Goal: Task Accomplishment & Management: Complete application form

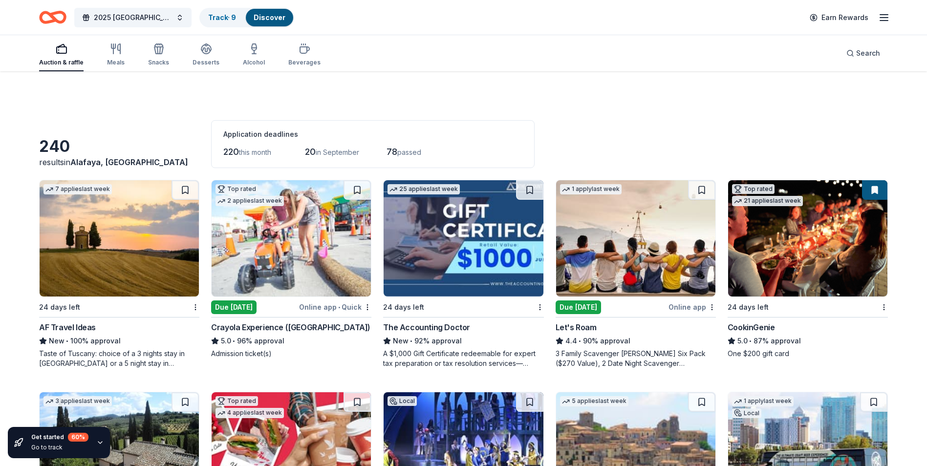
scroll to position [3798, 0]
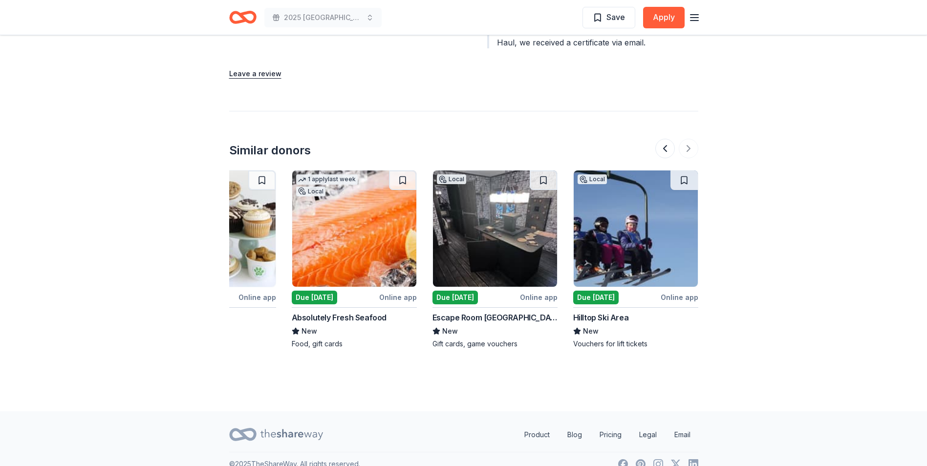
scroll to position [1159, 0]
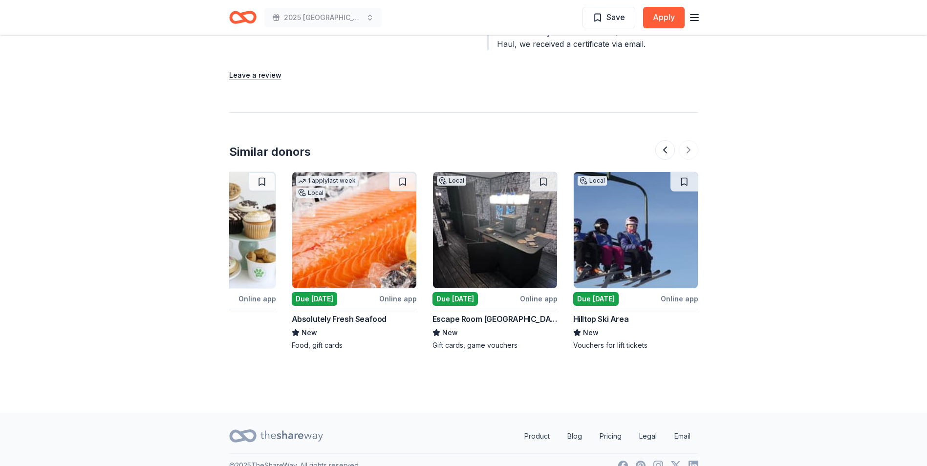
click at [363, 237] on img at bounding box center [354, 230] width 124 height 116
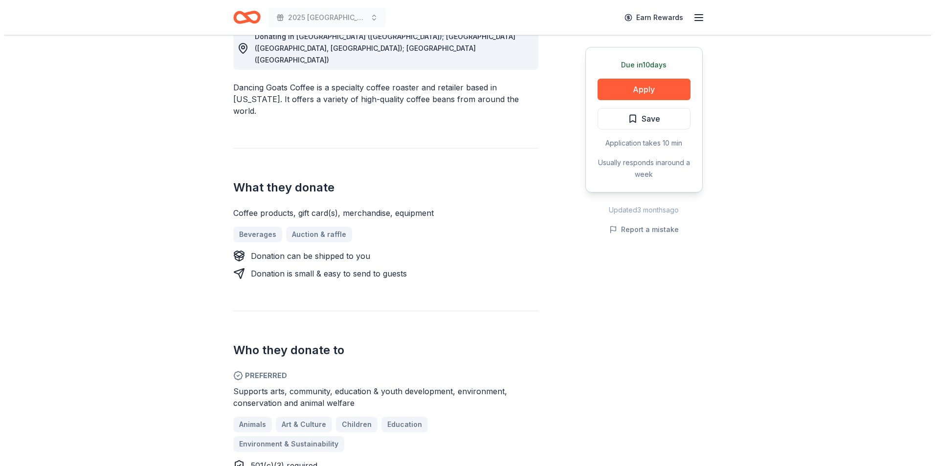
scroll to position [62, 0]
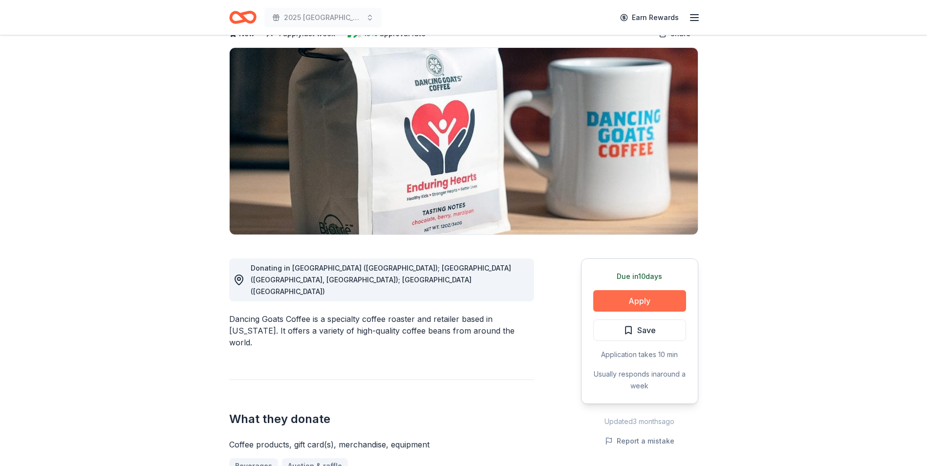
click at [641, 306] on button "Apply" at bounding box center [639, 301] width 93 height 22
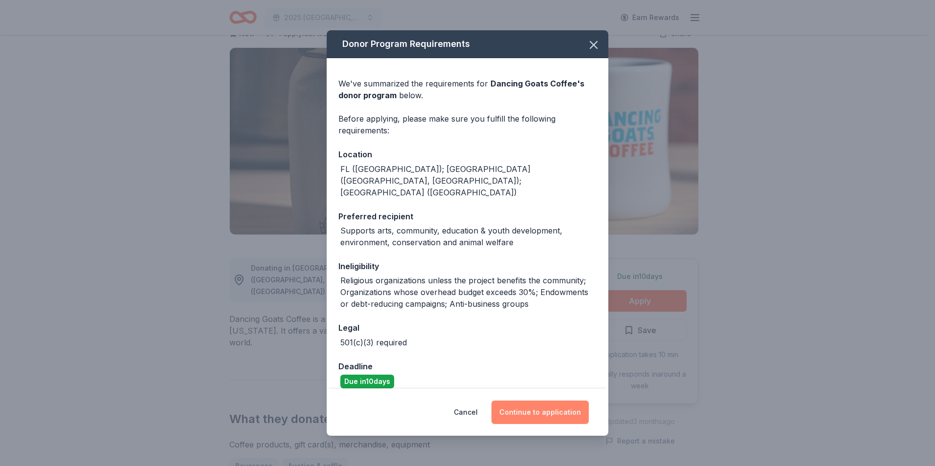
click at [551, 405] on button "Continue to application" at bounding box center [539, 412] width 97 height 23
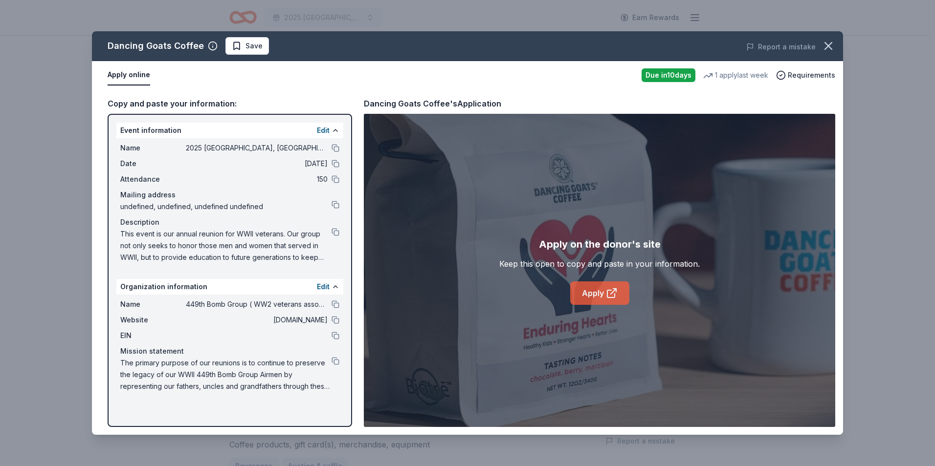
click at [600, 294] on link "Apply" at bounding box center [599, 293] width 59 height 23
click at [250, 47] on span "Save" at bounding box center [253, 46] width 17 height 12
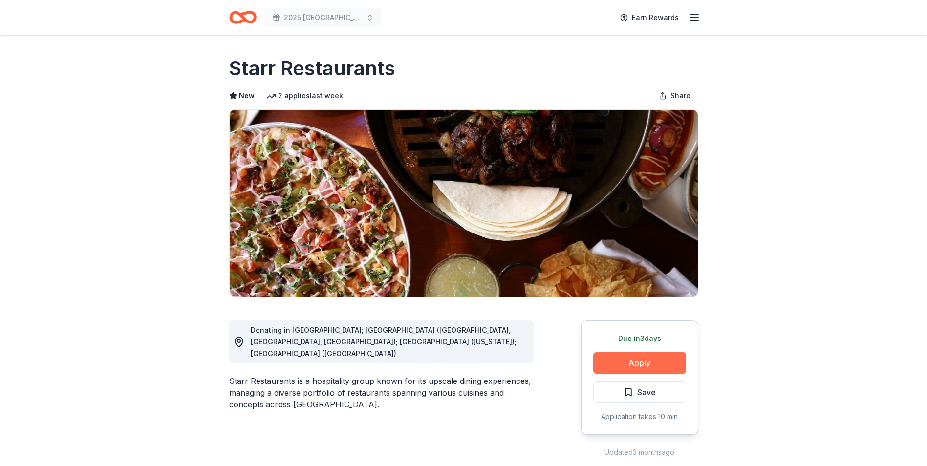
click at [635, 362] on button "Apply" at bounding box center [639, 363] width 93 height 22
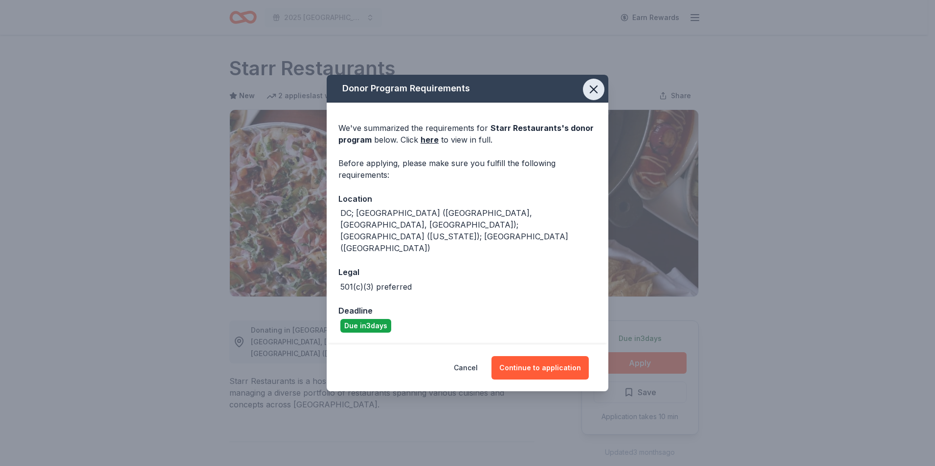
click at [592, 93] on icon "button" at bounding box center [593, 89] width 7 height 7
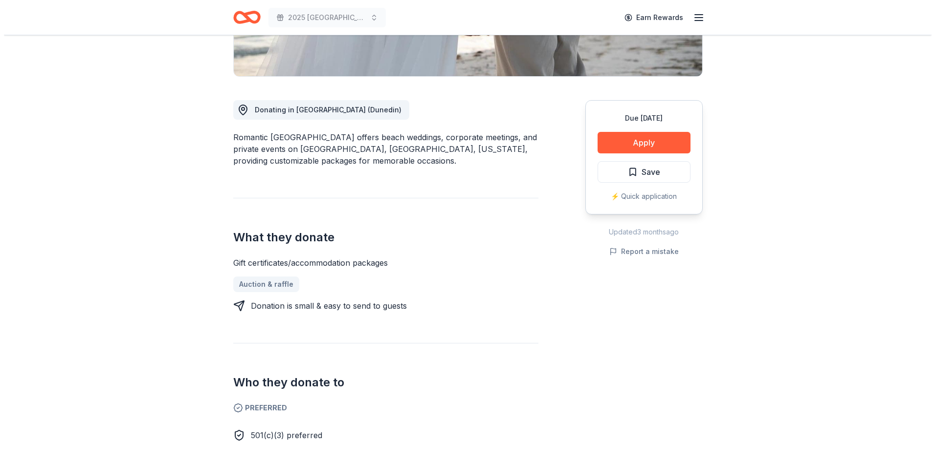
scroll to position [147, 0]
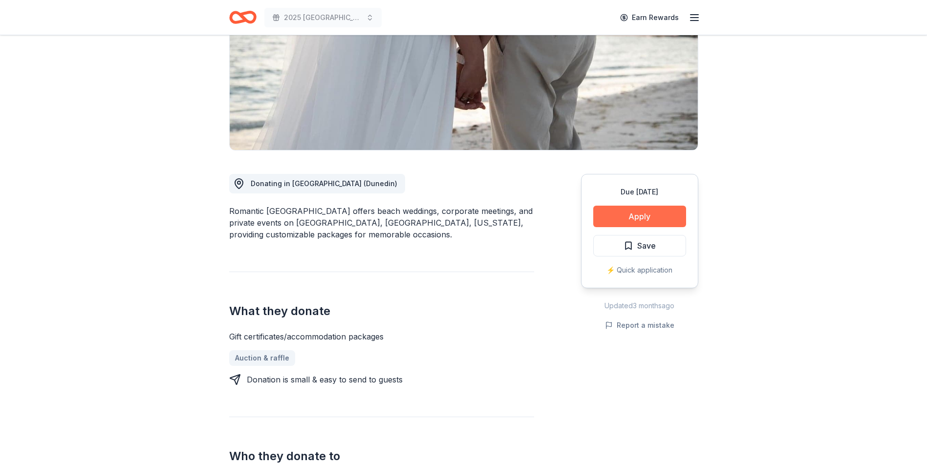
click at [630, 212] on button "Apply" at bounding box center [639, 217] width 93 height 22
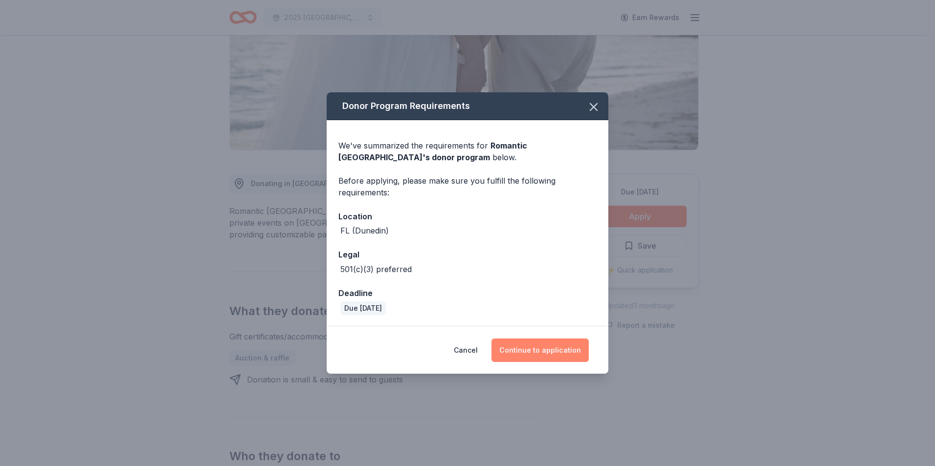
click at [543, 353] on button "Continue to application" at bounding box center [539, 350] width 97 height 23
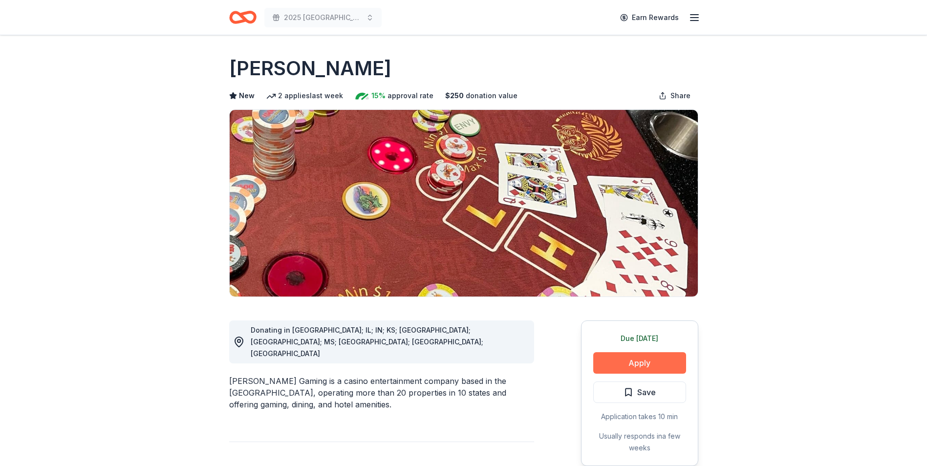
click at [641, 361] on button "Apply" at bounding box center [639, 363] width 93 height 22
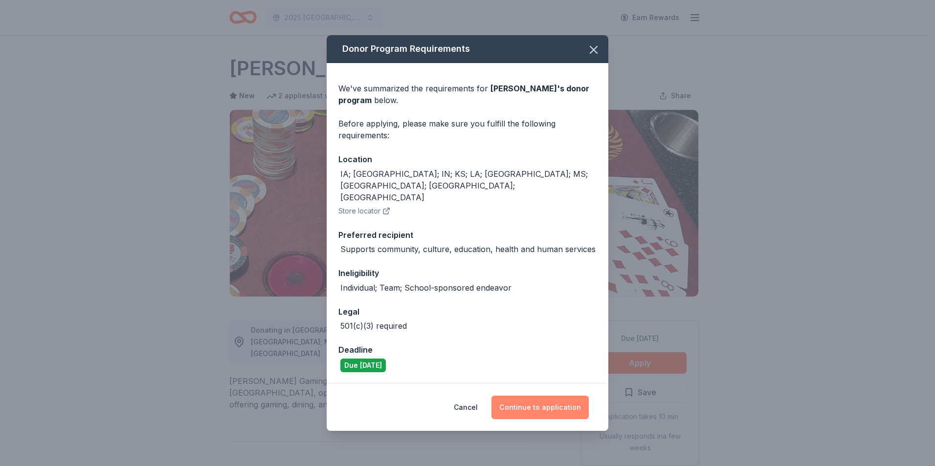
click at [542, 396] on button "Continue to application" at bounding box center [539, 407] width 97 height 23
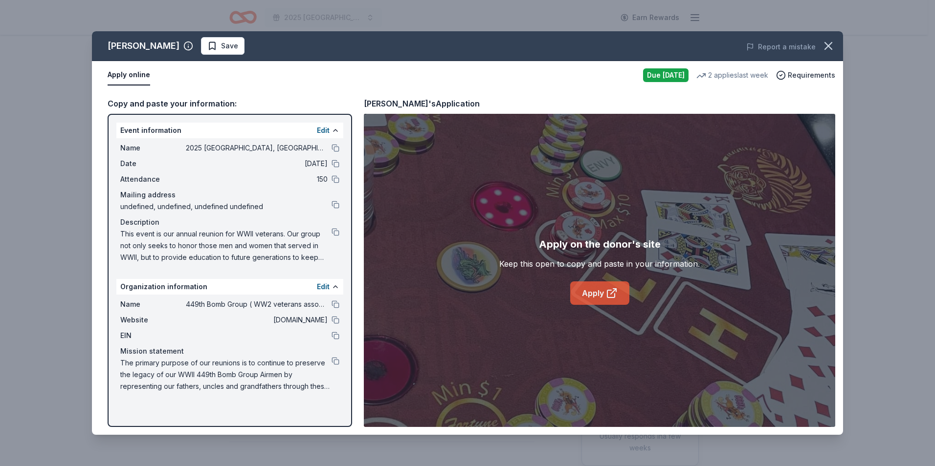
click at [595, 297] on link "Apply" at bounding box center [599, 293] width 59 height 23
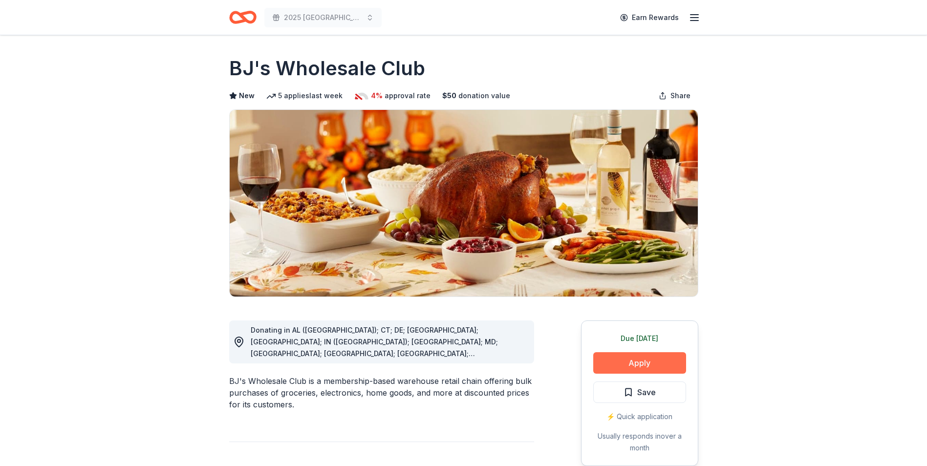
click at [651, 365] on button "Apply" at bounding box center [639, 363] width 93 height 22
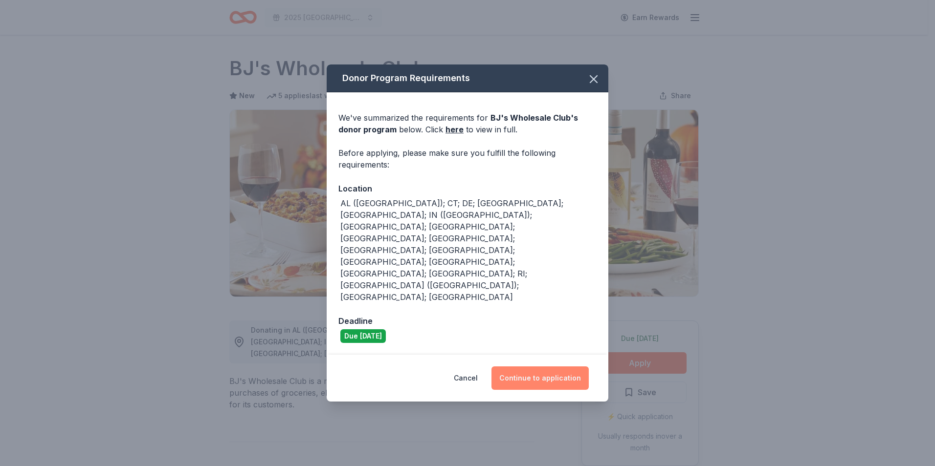
click at [557, 367] on button "Continue to application" at bounding box center [539, 378] width 97 height 23
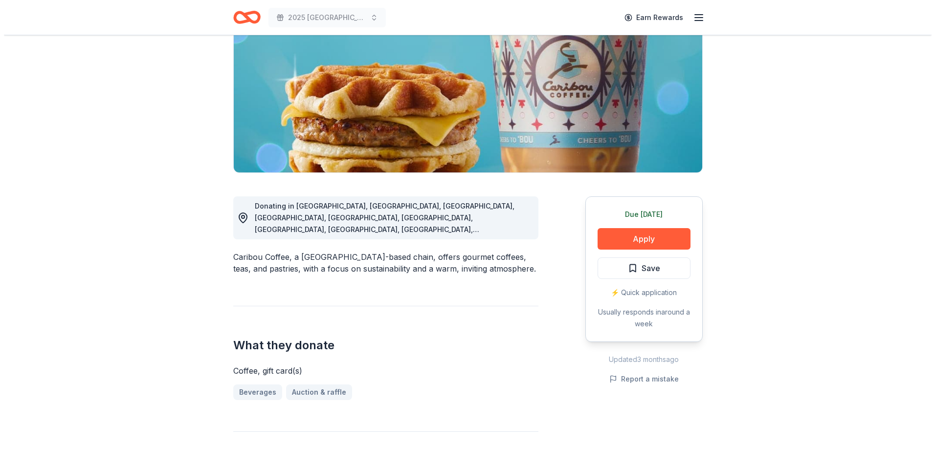
scroll to position [117, 0]
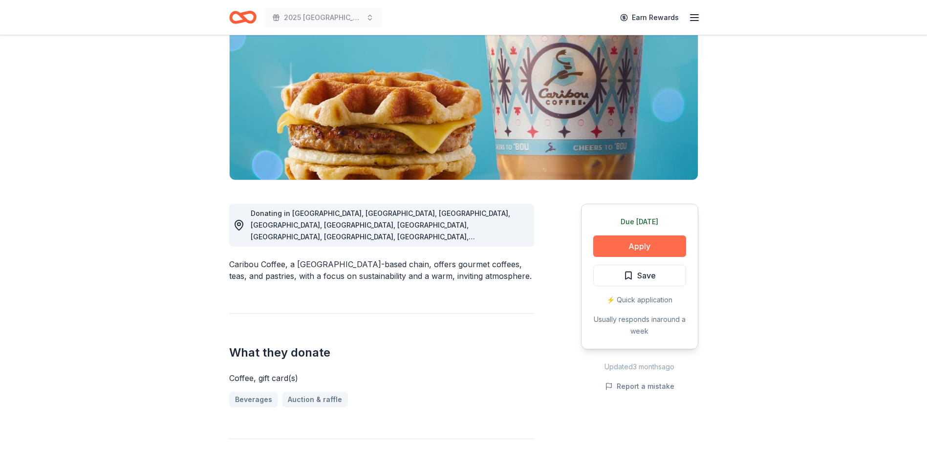
click at [653, 253] on button "Apply" at bounding box center [639, 247] width 93 height 22
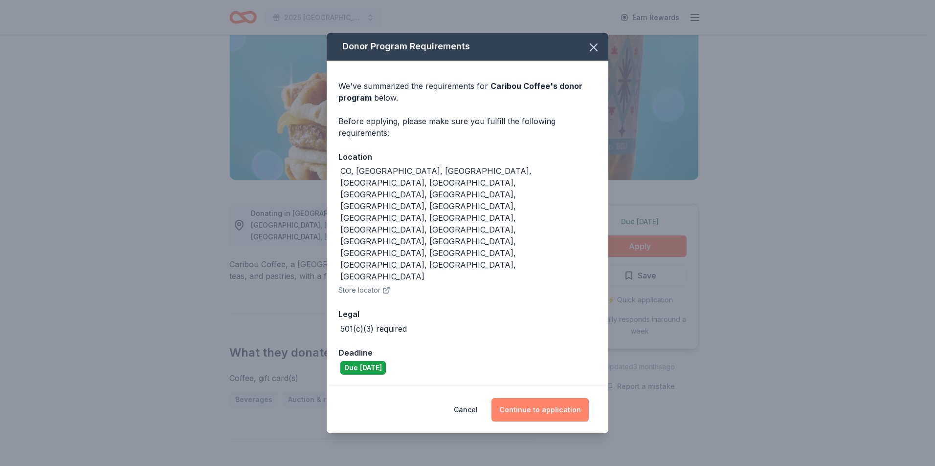
click at [545, 398] on button "Continue to application" at bounding box center [539, 409] width 97 height 23
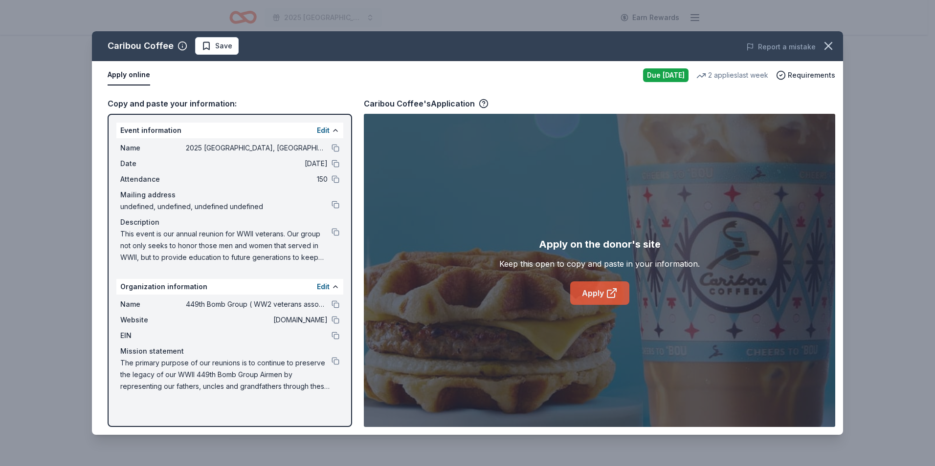
click at [614, 294] on icon at bounding box center [610, 293] width 7 height 7
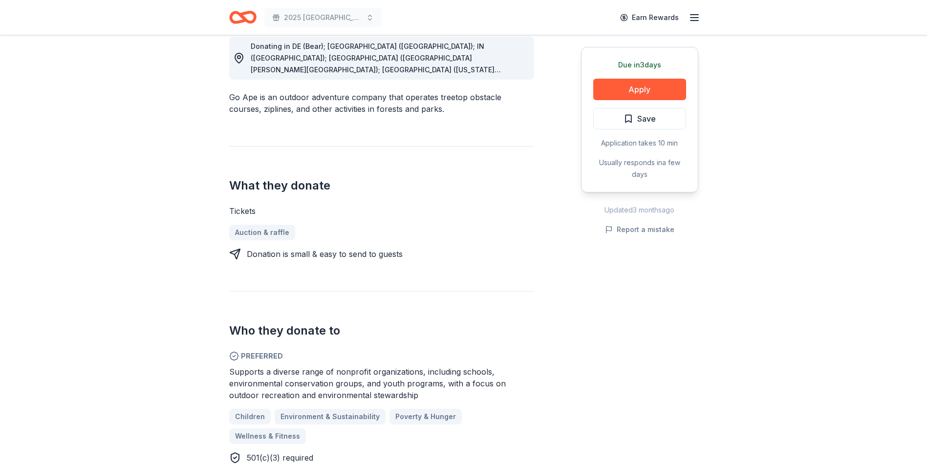
scroll to position [342, 0]
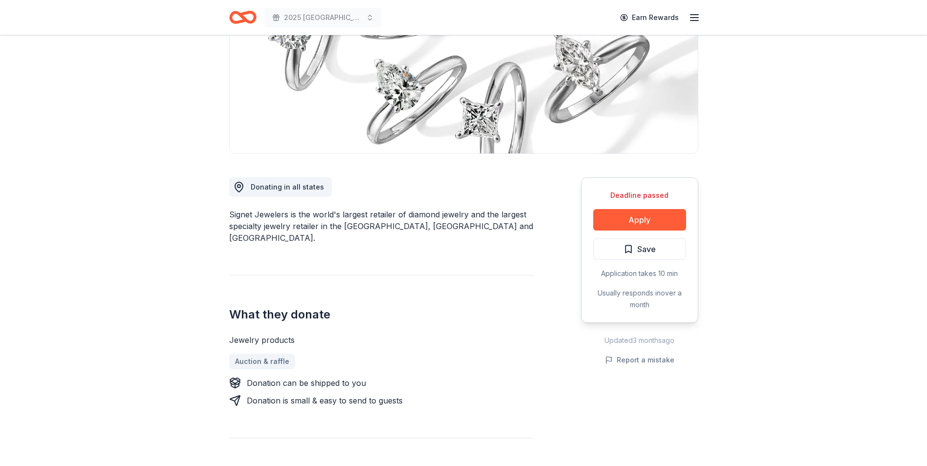
scroll to position [147, 0]
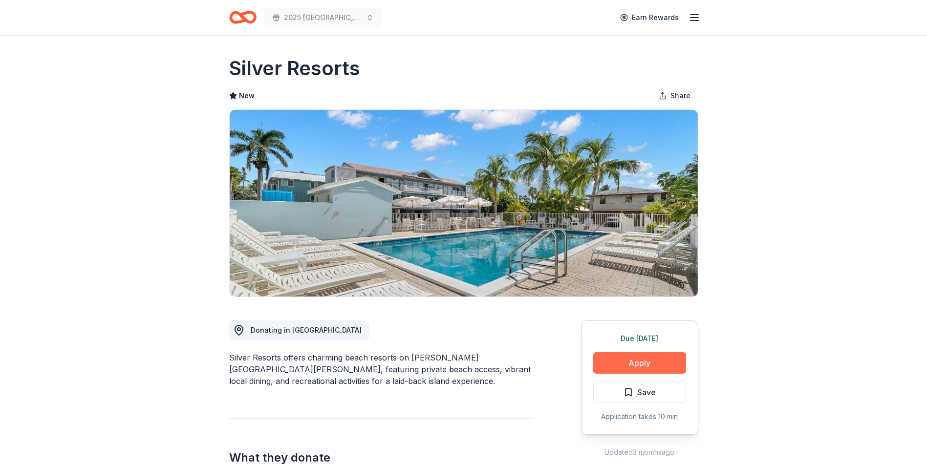
click at [631, 361] on button "Apply" at bounding box center [639, 363] width 93 height 22
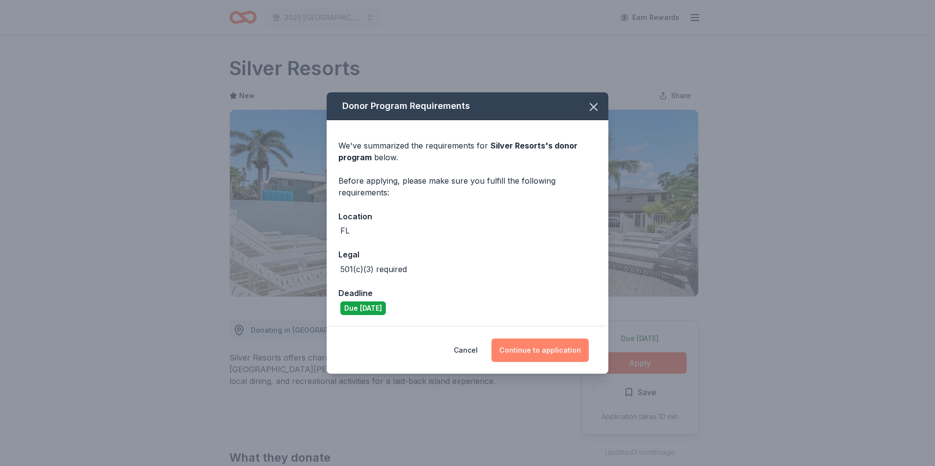
click at [527, 349] on button "Continue to application" at bounding box center [539, 350] width 97 height 23
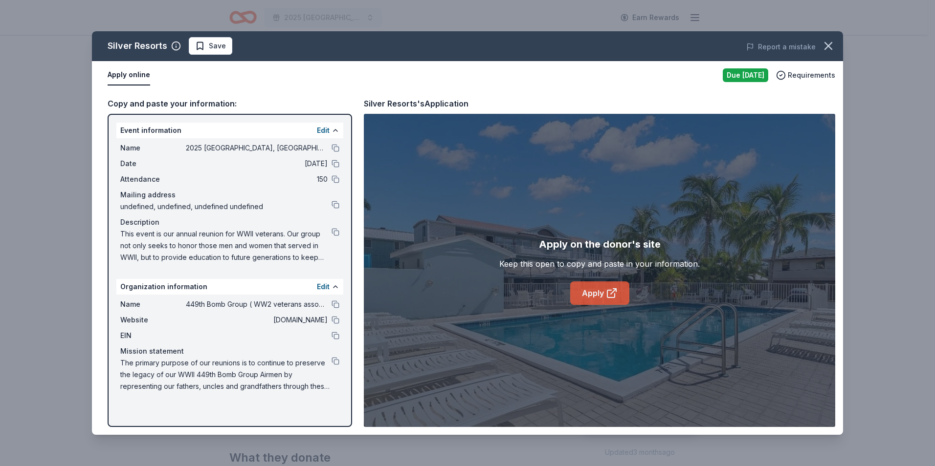
click at [600, 296] on link "Apply" at bounding box center [599, 293] width 59 height 23
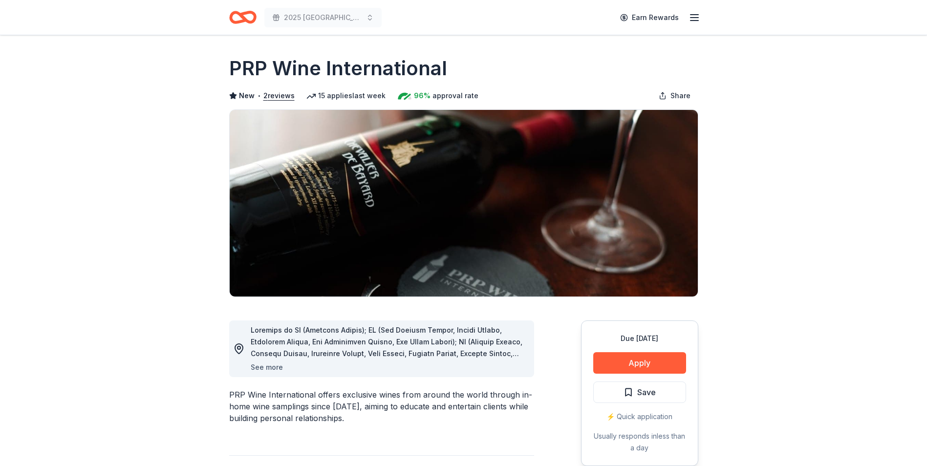
click at [271, 368] on button "See more" at bounding box center [267, 368] width 32 height 12
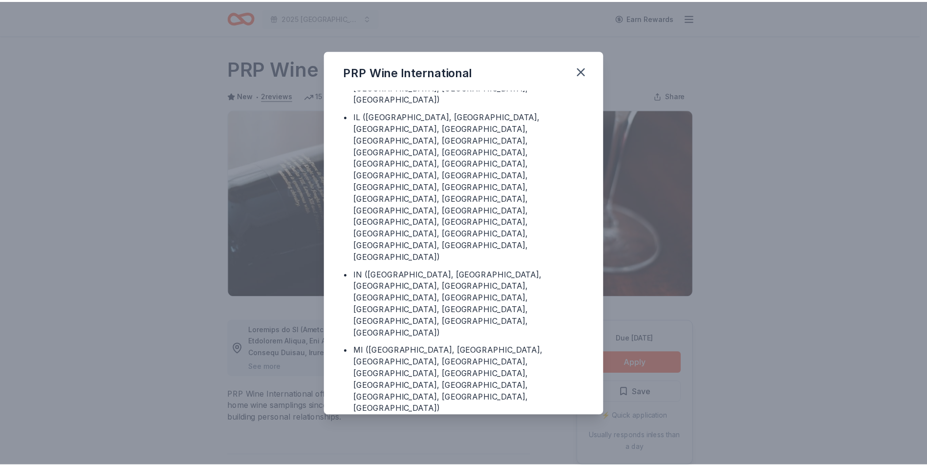
scroll to position [190, 0]
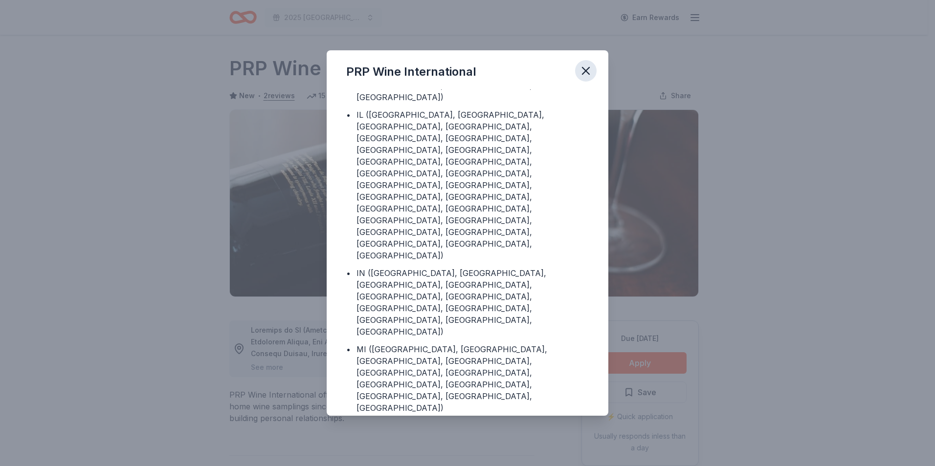
click at [583, 72] on icon "button" at bounding box center [586, 71] width 14 height 14
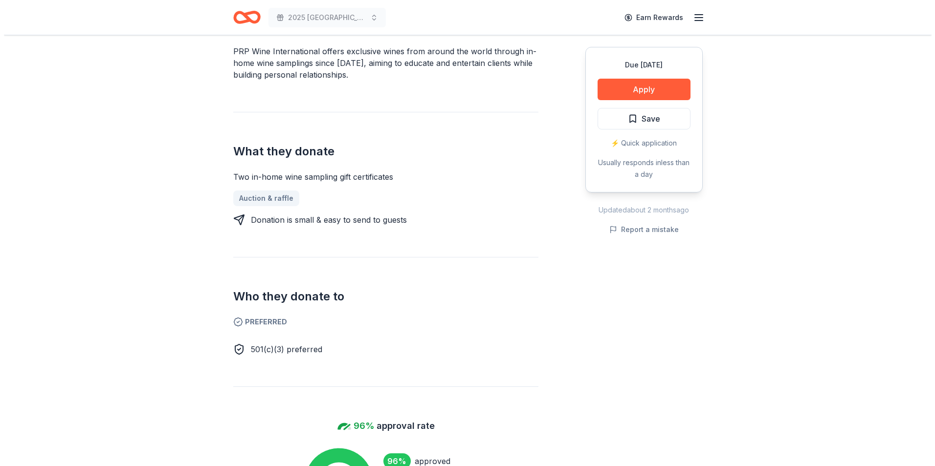
scroll to position [342, 0]
click at [642, 86] on button "Apply" at bounding box center [639, 90] width 93 height 22
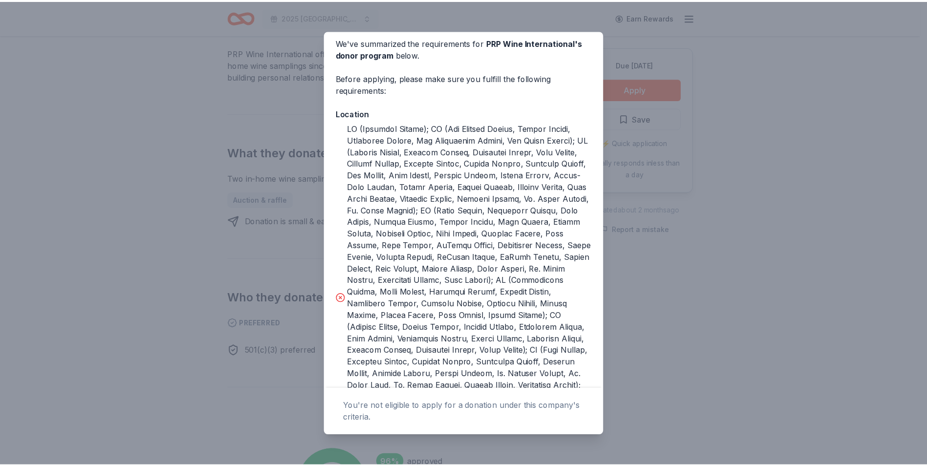
scroll to position [0, 0]
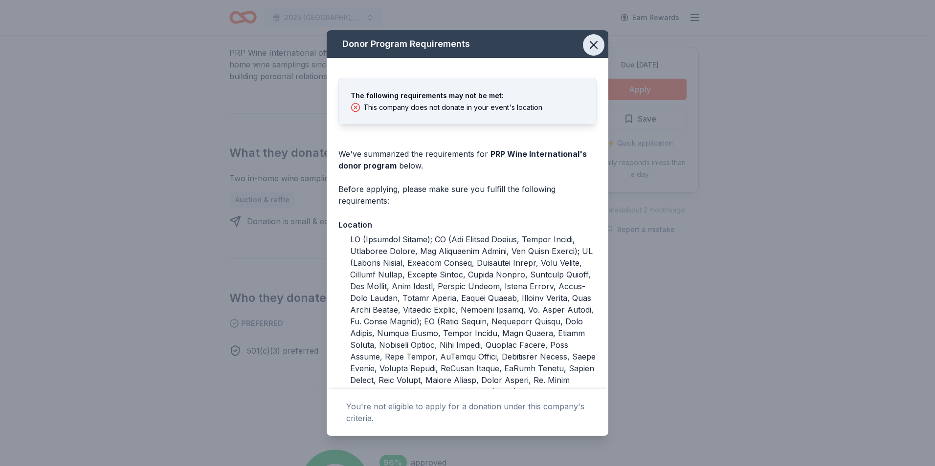
click at [587, 50] on icon "button" at bounding box center [594, 45] width 14 height 14
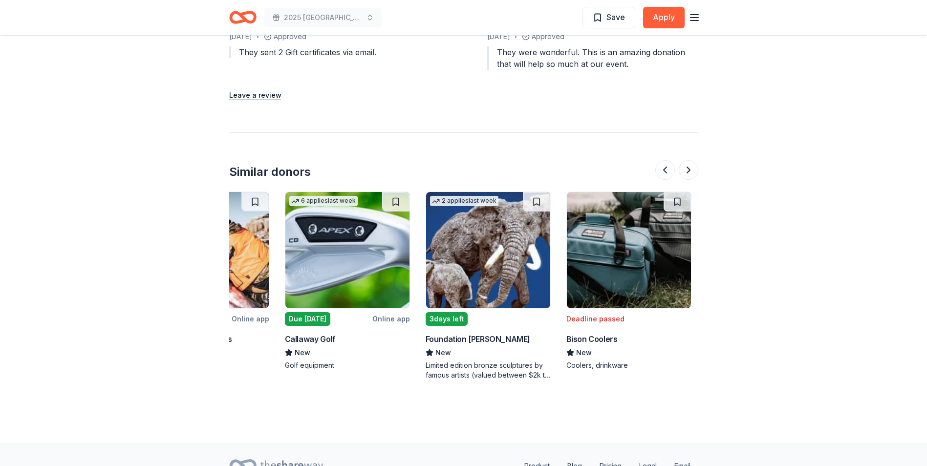
scroll to position [1026, 0]
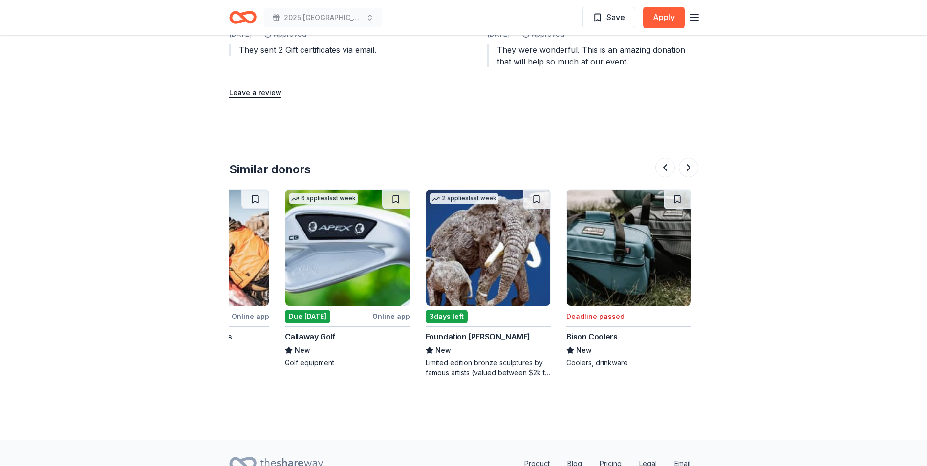
click at [328, 284] on img at bounding box center [347, 248] width 124 height 116
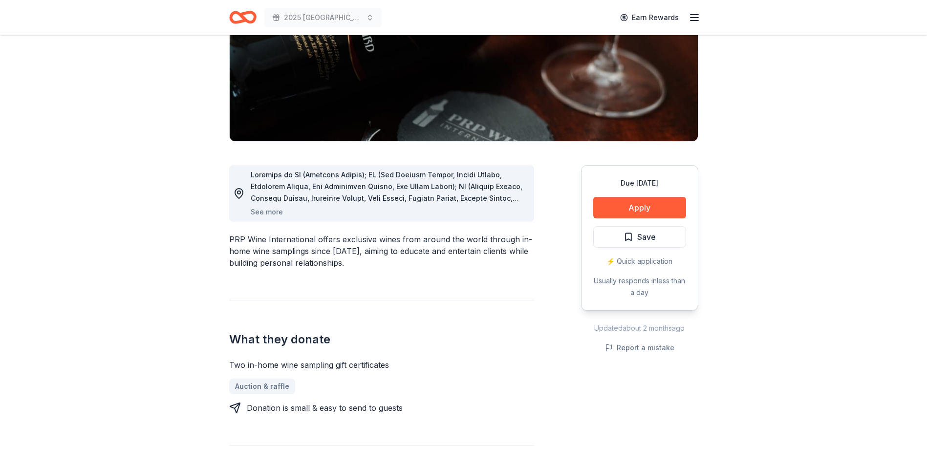
scroll to position [0, 0]
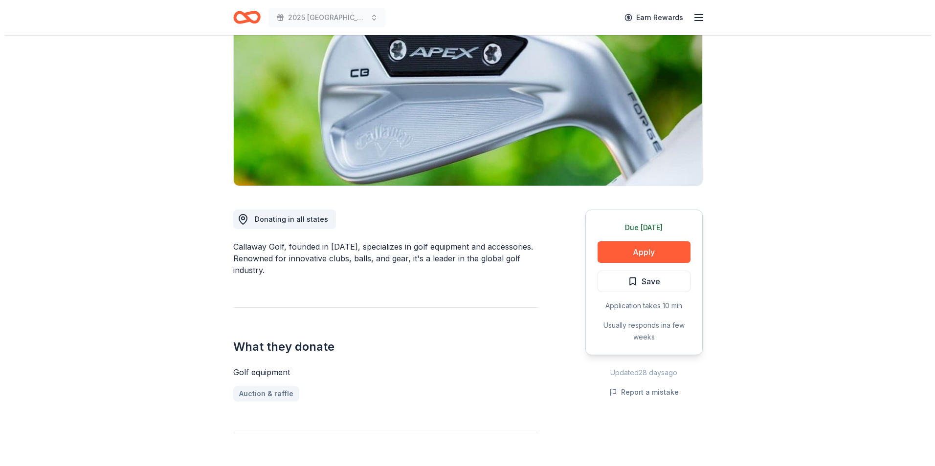
scroll to position [98, 0]
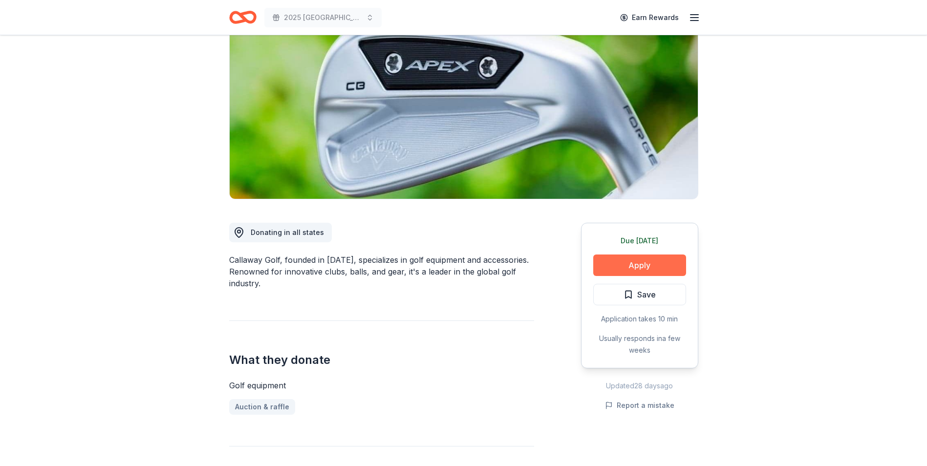
click at [645, 268] on button "Apply" at bounding box center [639, 266] width 93 height 22
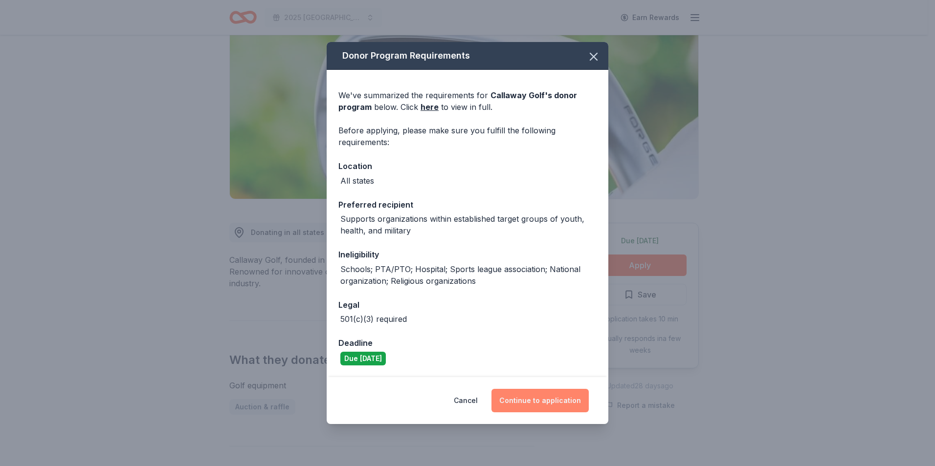
click at [553, 404] on button "Continue to application" at bounding box center [539, 400] width 97 height 23
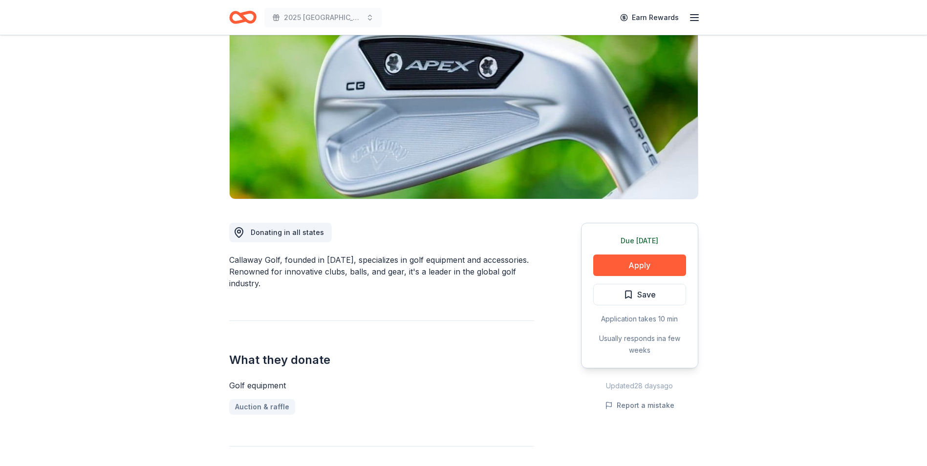
drag, startPoint x: 553, startPoint y: 404, endPoint x: 558, endPoint y: 396, distance: 9.2
click at [555, 400] on button "Continue to application" at bounding box center [532, 392] width 92 height 22
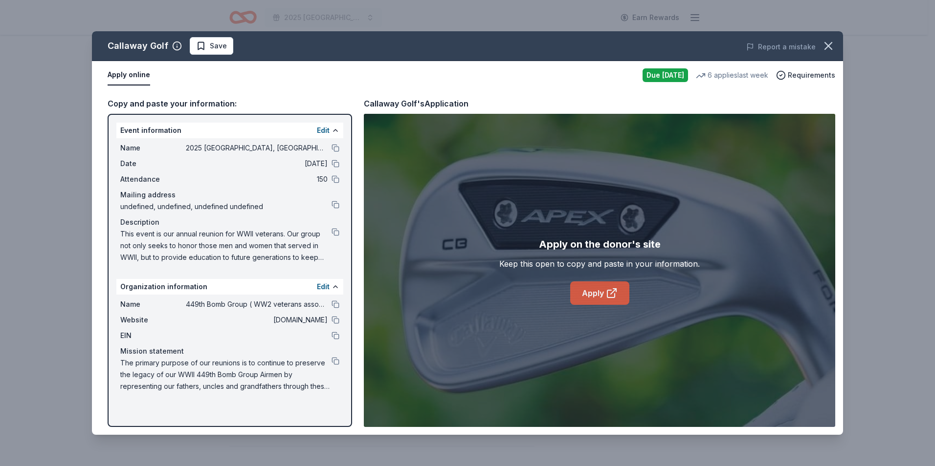
click at [587, 296] on link "Apply" at bounding box center [599, 293] width 59 height 23
click at [210, 48] on span "Save" at bounding box center [218, 46] width 17 height 12
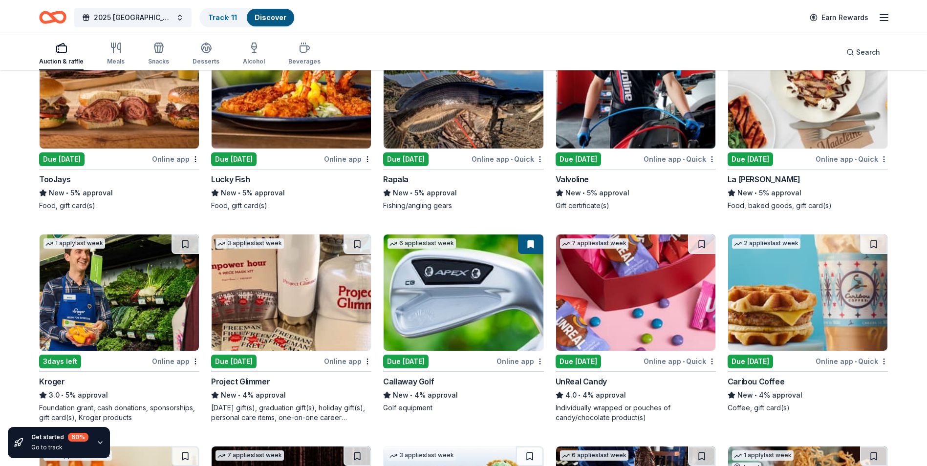
scroll to position [4353, 0]
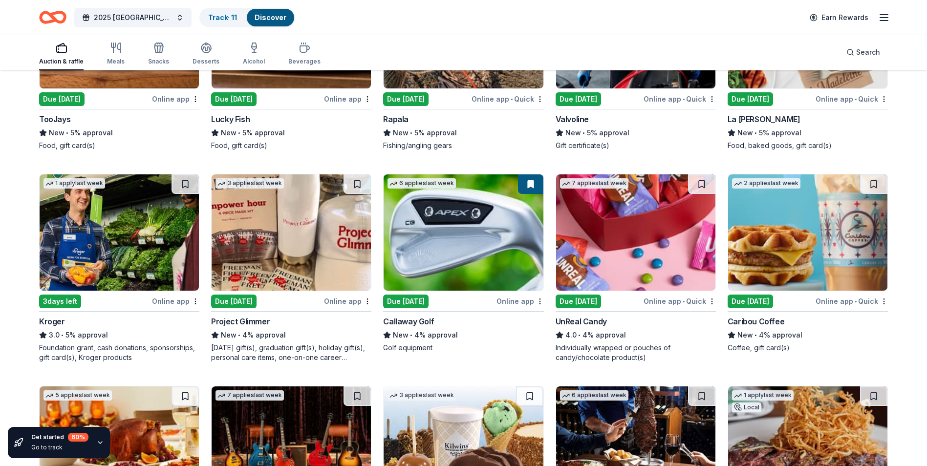
click at [458, 244] on img at bounding box center [463, 232] width 159 height 116
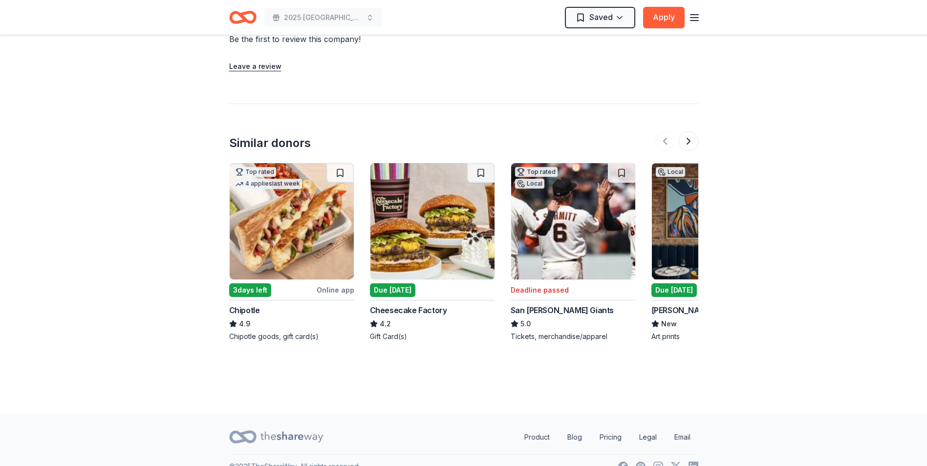
scroll to position [1057, 0]
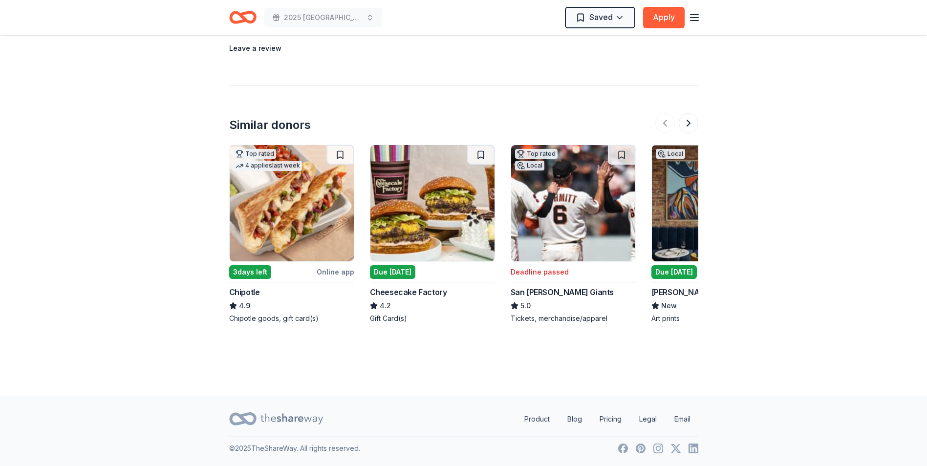
click at [444, 239] on img at bounding box center [432, 203] width 124 height 116
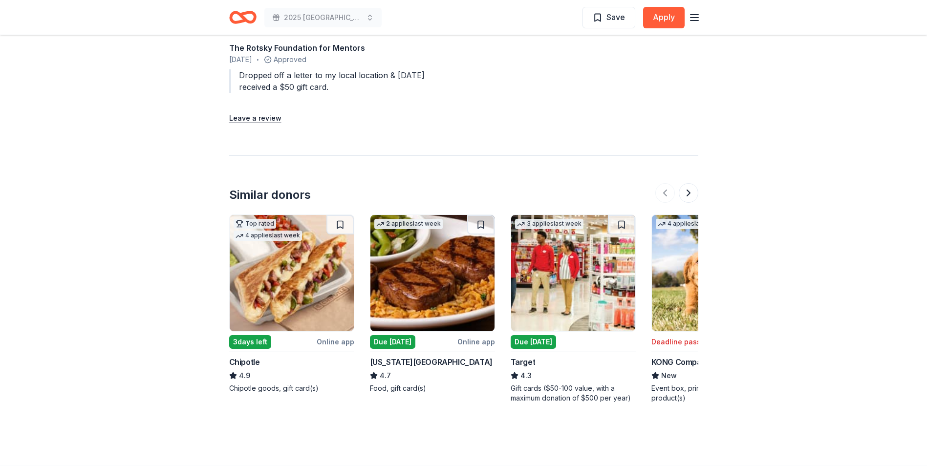
scroll to position [1173, 0]
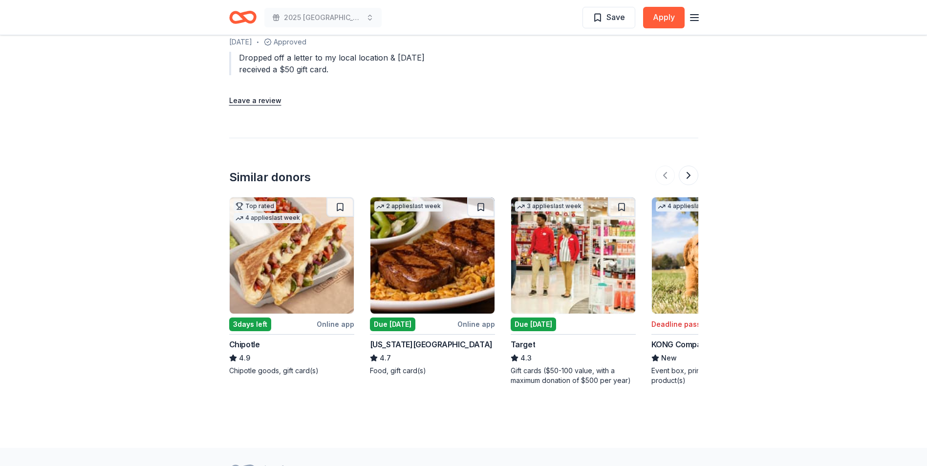
click at [428, 250] on img at bounding box center [432, 255] width 124 height 116
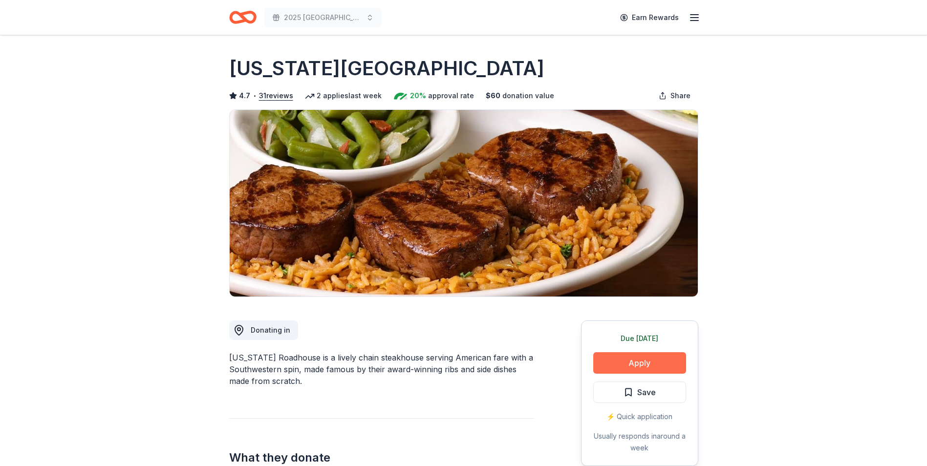
click at [652, 363] on button "Apply" at bounding box center [639, 363] width 93 height 22
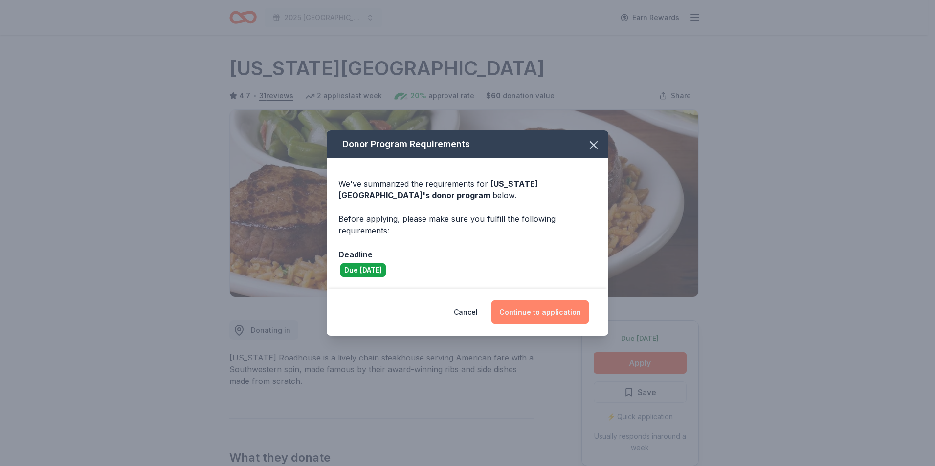
click at [549, 314] on button "Continue to application" at bounding box center [539, 312] width 97 height 23
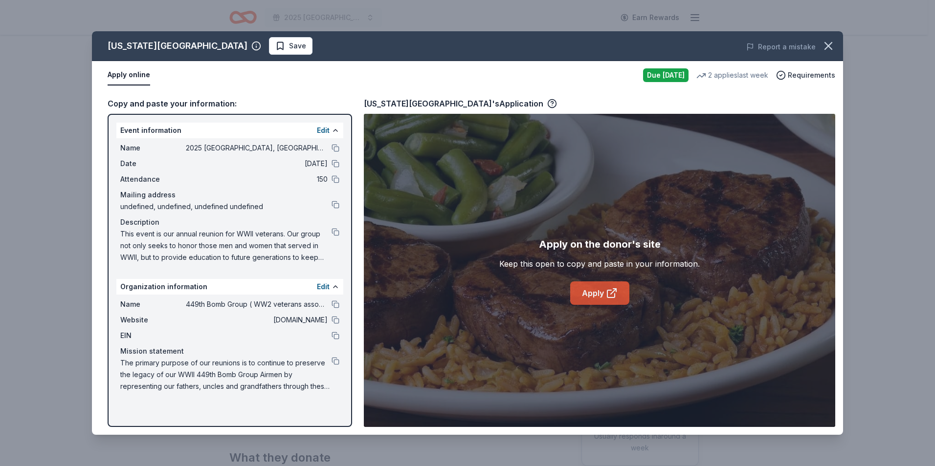
click at [596, 293] on link "Apply" at bounding box center [599, 293] width 59 height 23
click at [275, 48] on span "Save" at bounding box center [290, 46] width 31 height 12
